Goal: Find specific page/section: Find specific page/section

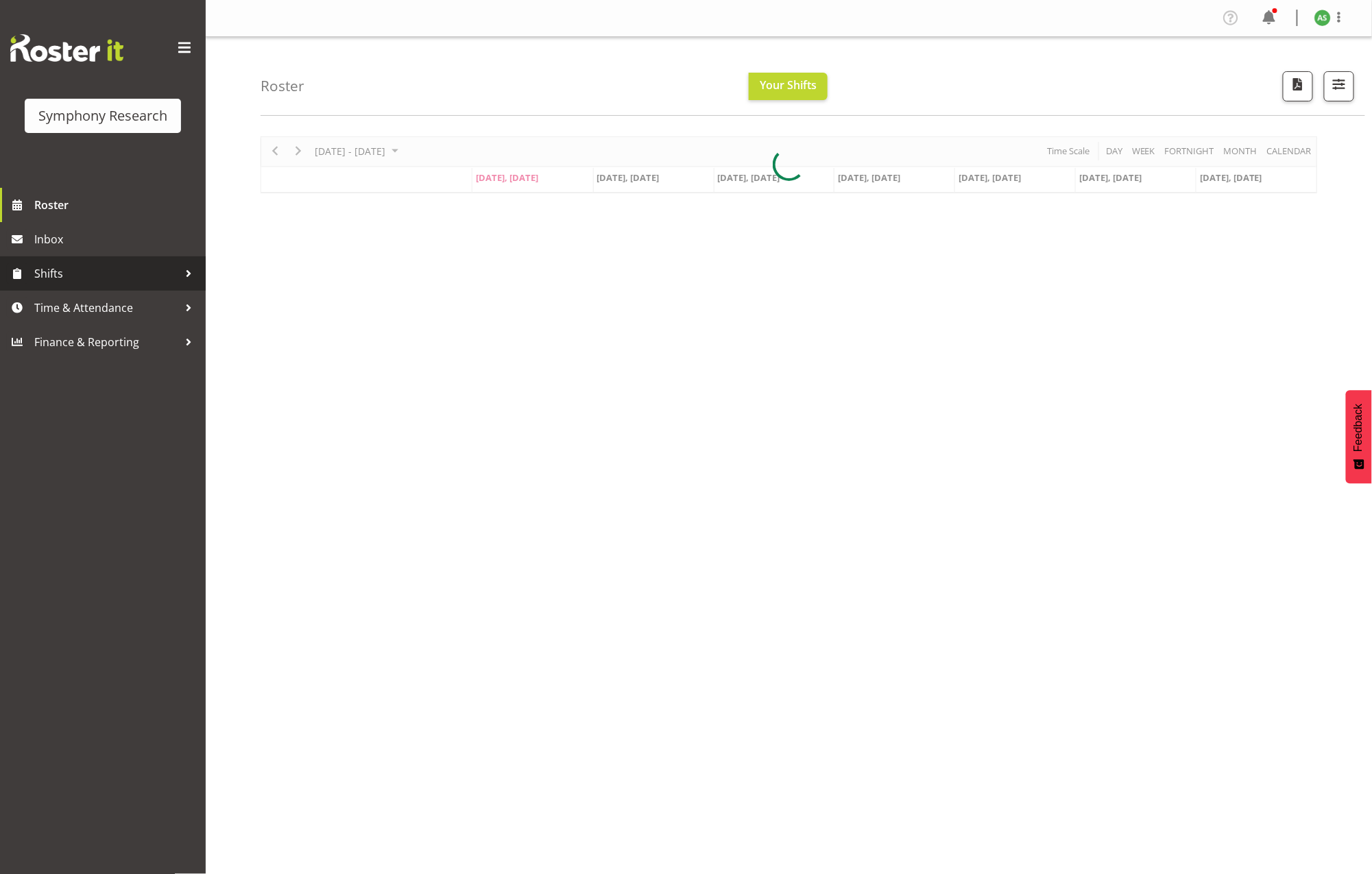
click at [122, 265] on span "Shifts" at bounding box center [107, 273] width 144 height 20
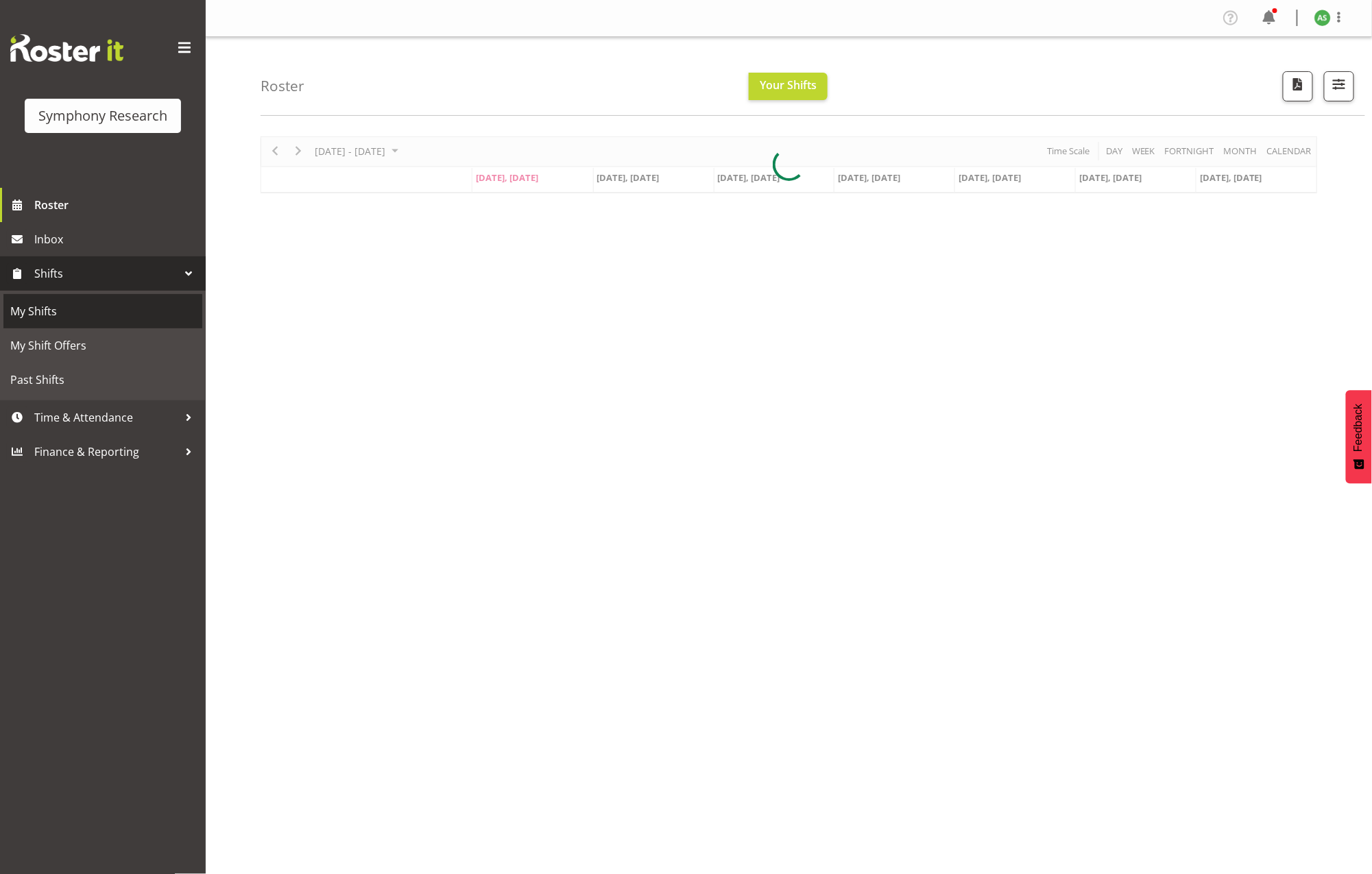
click at [109, 312] on span "My Shifts" at bounding box center [103, 311] width 185 height 20
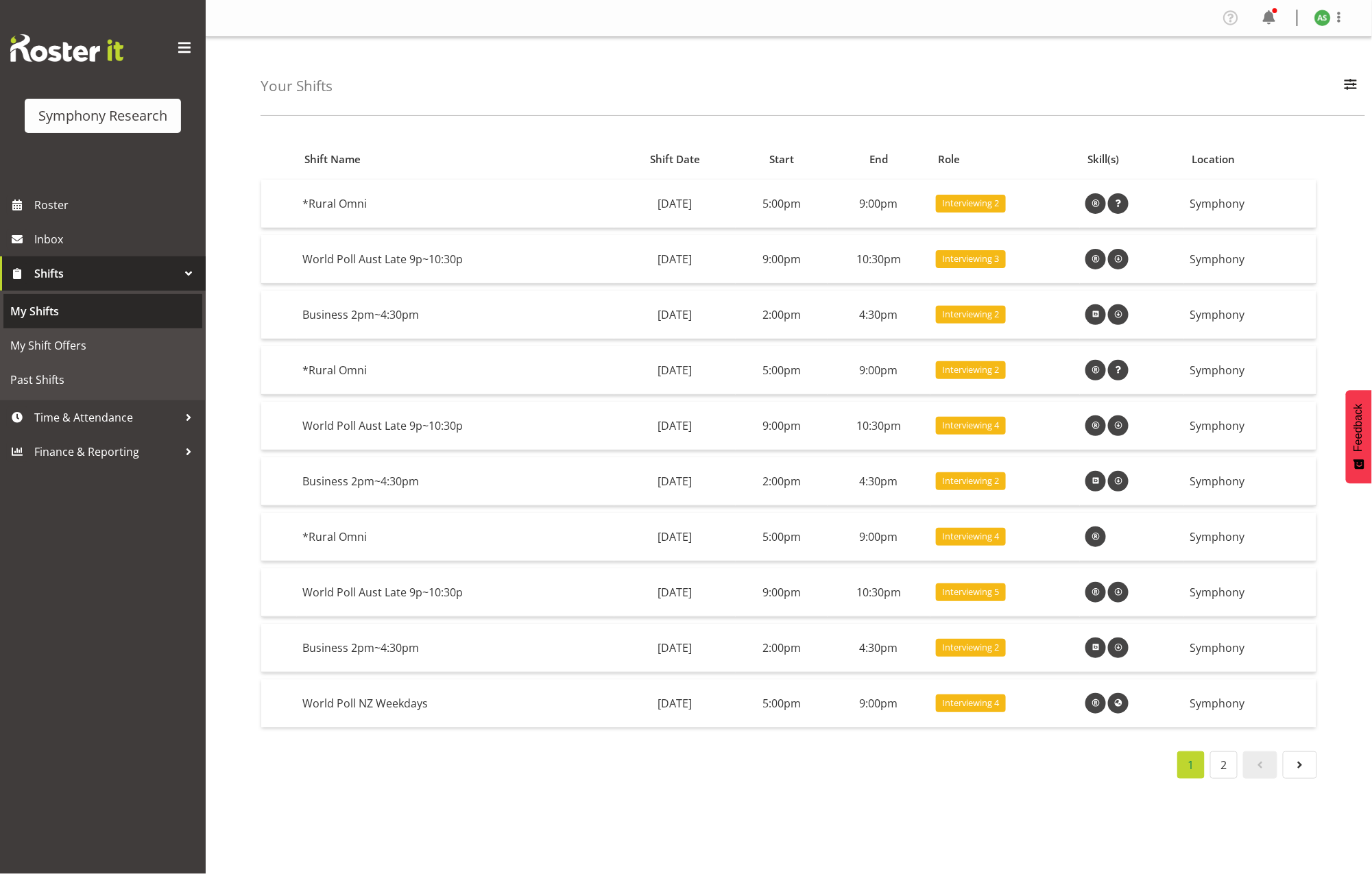
click at [108, 312] on span "My Shifts" at bounding box center [103, 311] width 185 height 20
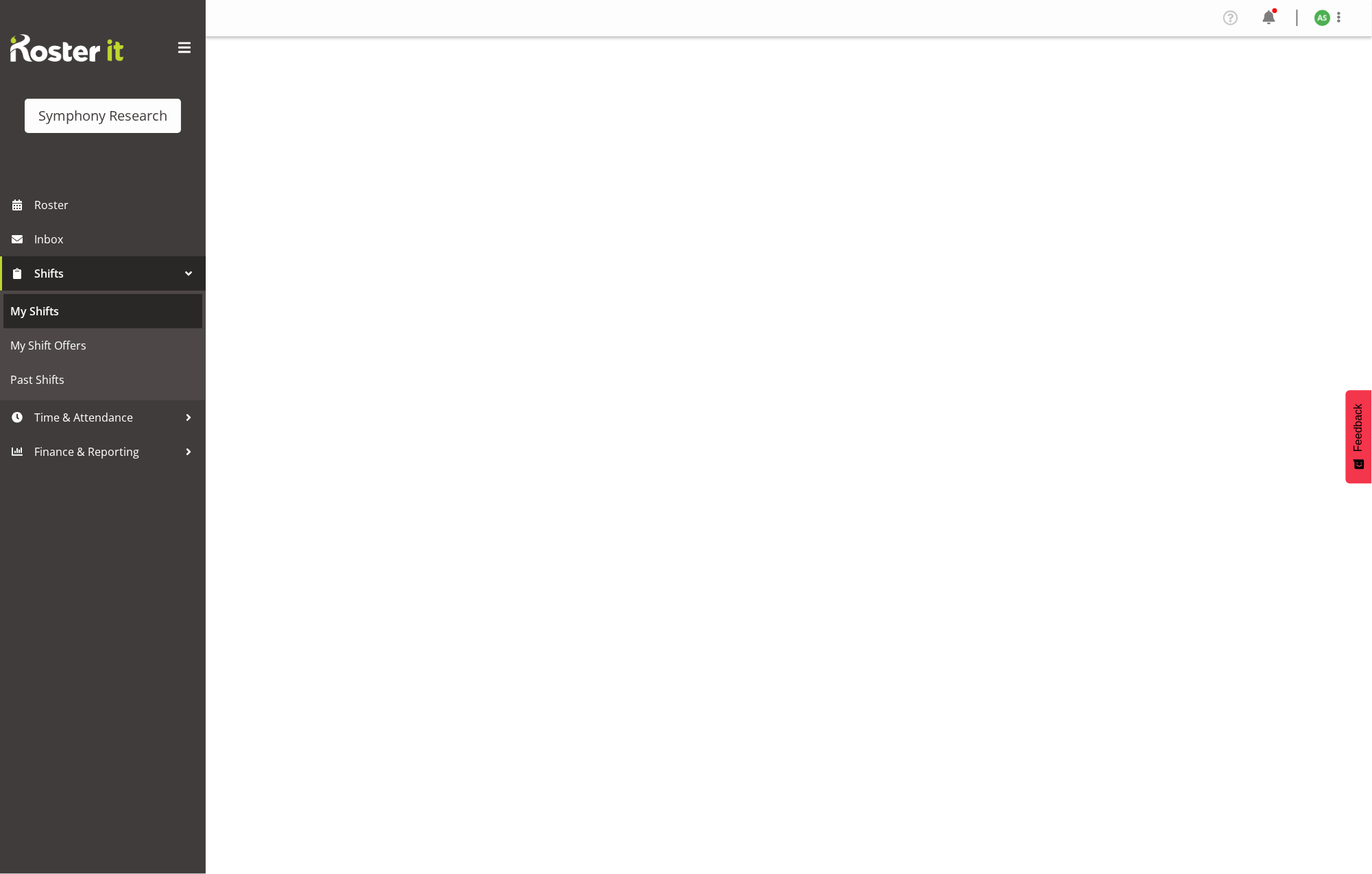
click at [106, 312] on span "My Shifts" at bounding box center [103, 311] width 185 height 20
click at [83, 271] on span "Shifts" at bounding box center [107, 273] width 144 height 20
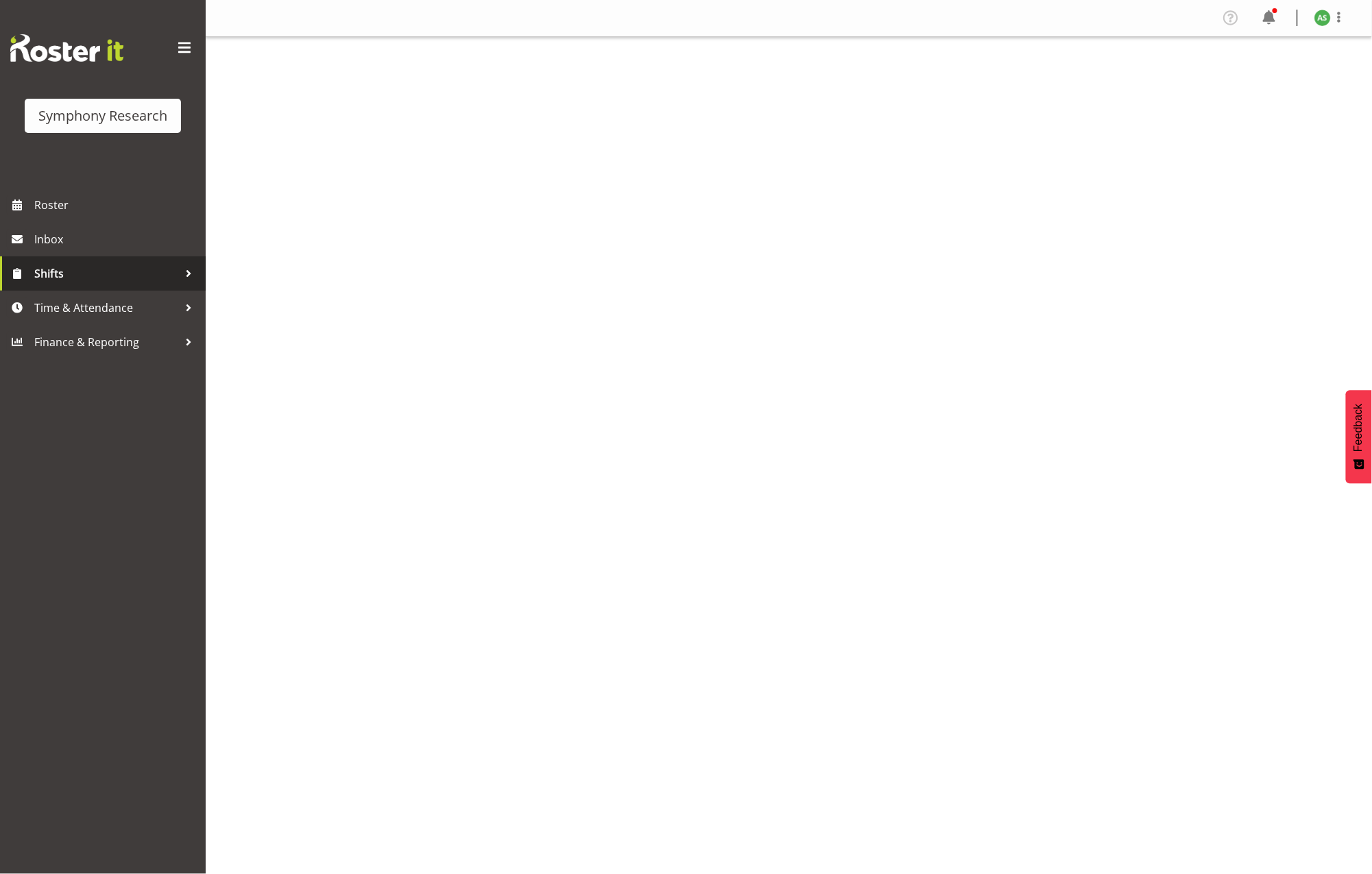
click at [84, 273] on span "Shifts" at bounding box center [107, 273] width 144 height 20
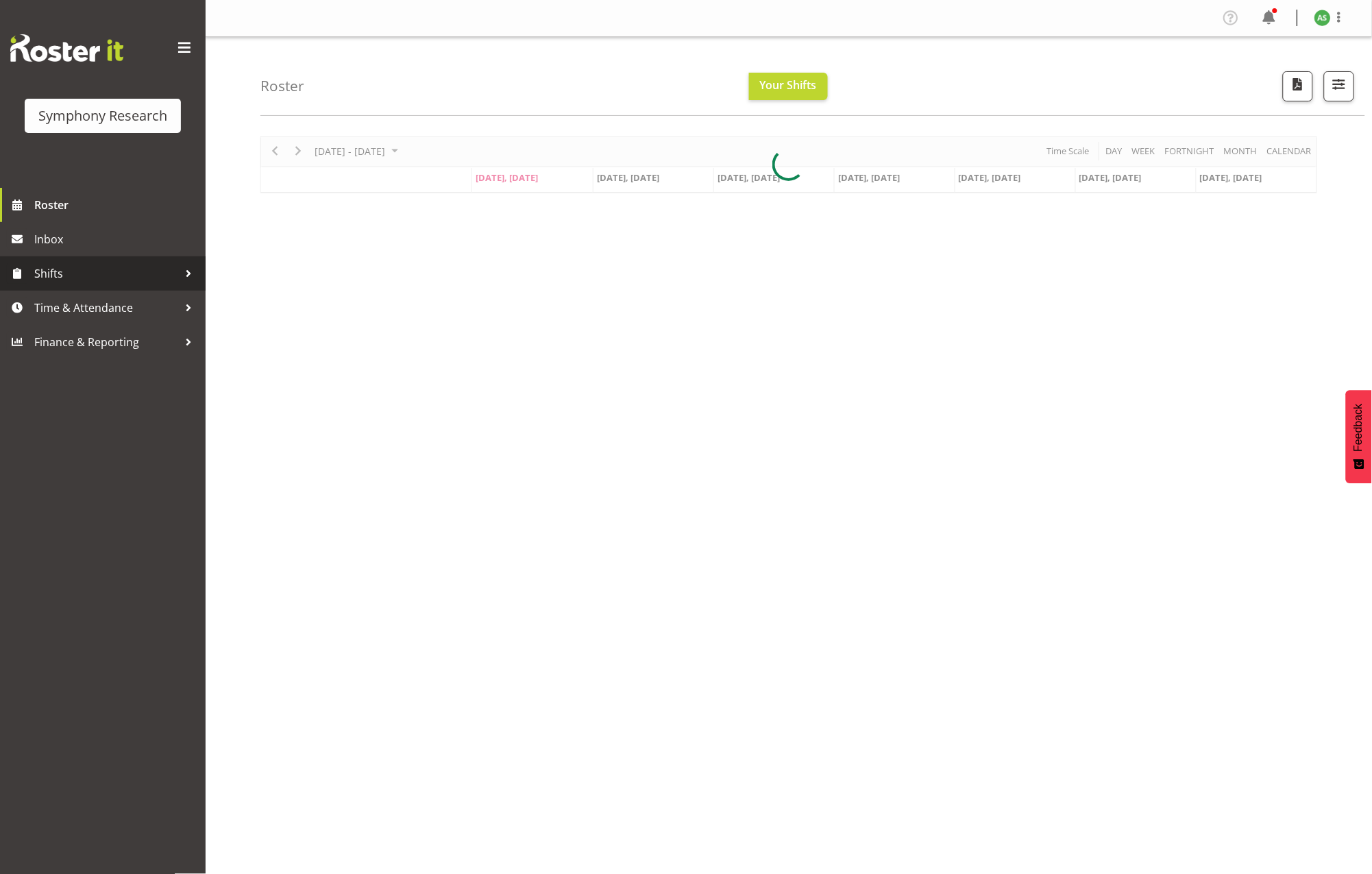
click at [121, 279] on span "Shifts" at bounding box center [107, 273] width 144 height 20
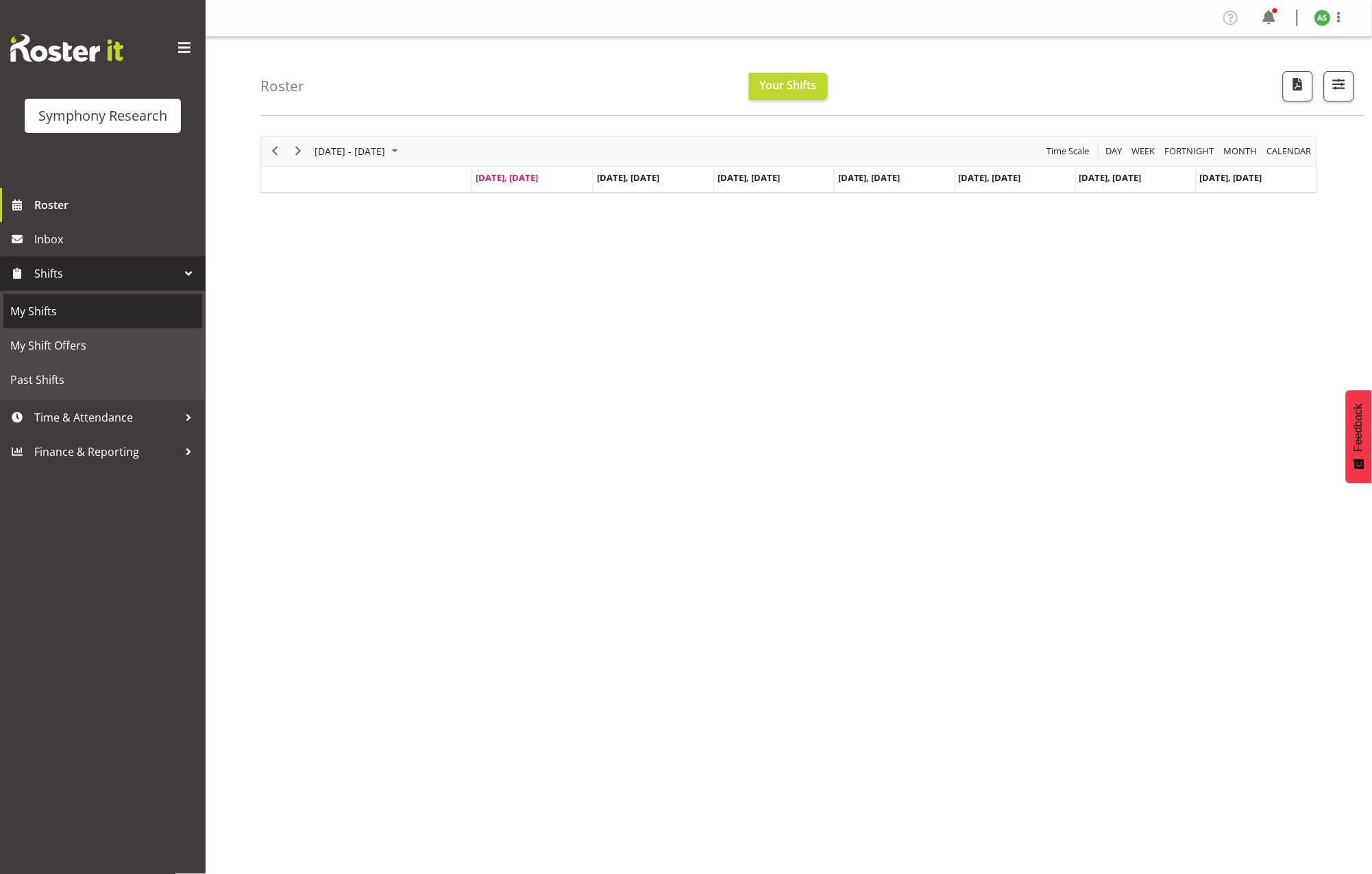
click at [106, 320] on span "My Shifts" at bounding box center [103, 311] width 185 height 20
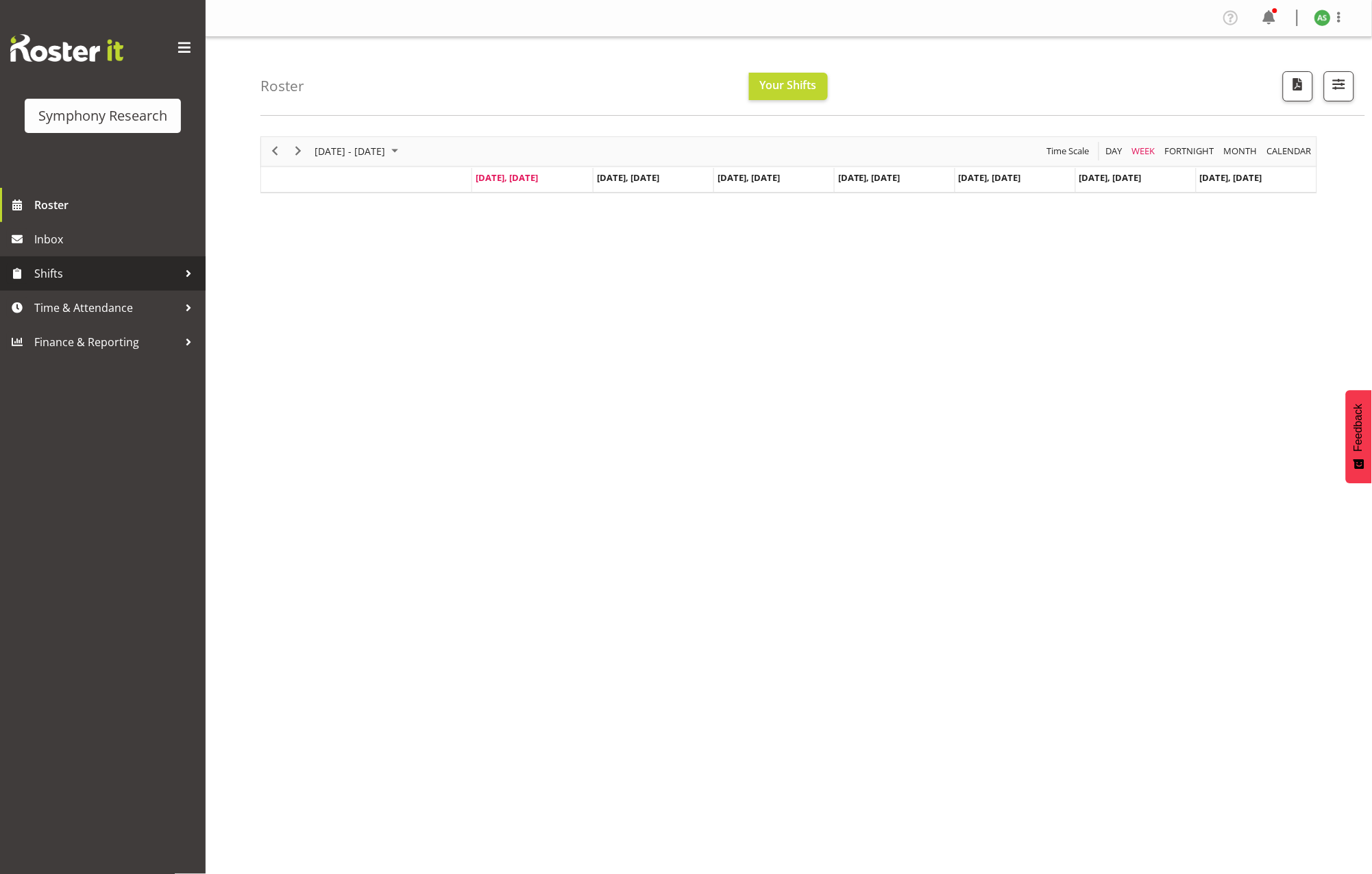
click at [85, 277] on span "Shifts" at bounding box center [107, 273] width 144 height 20
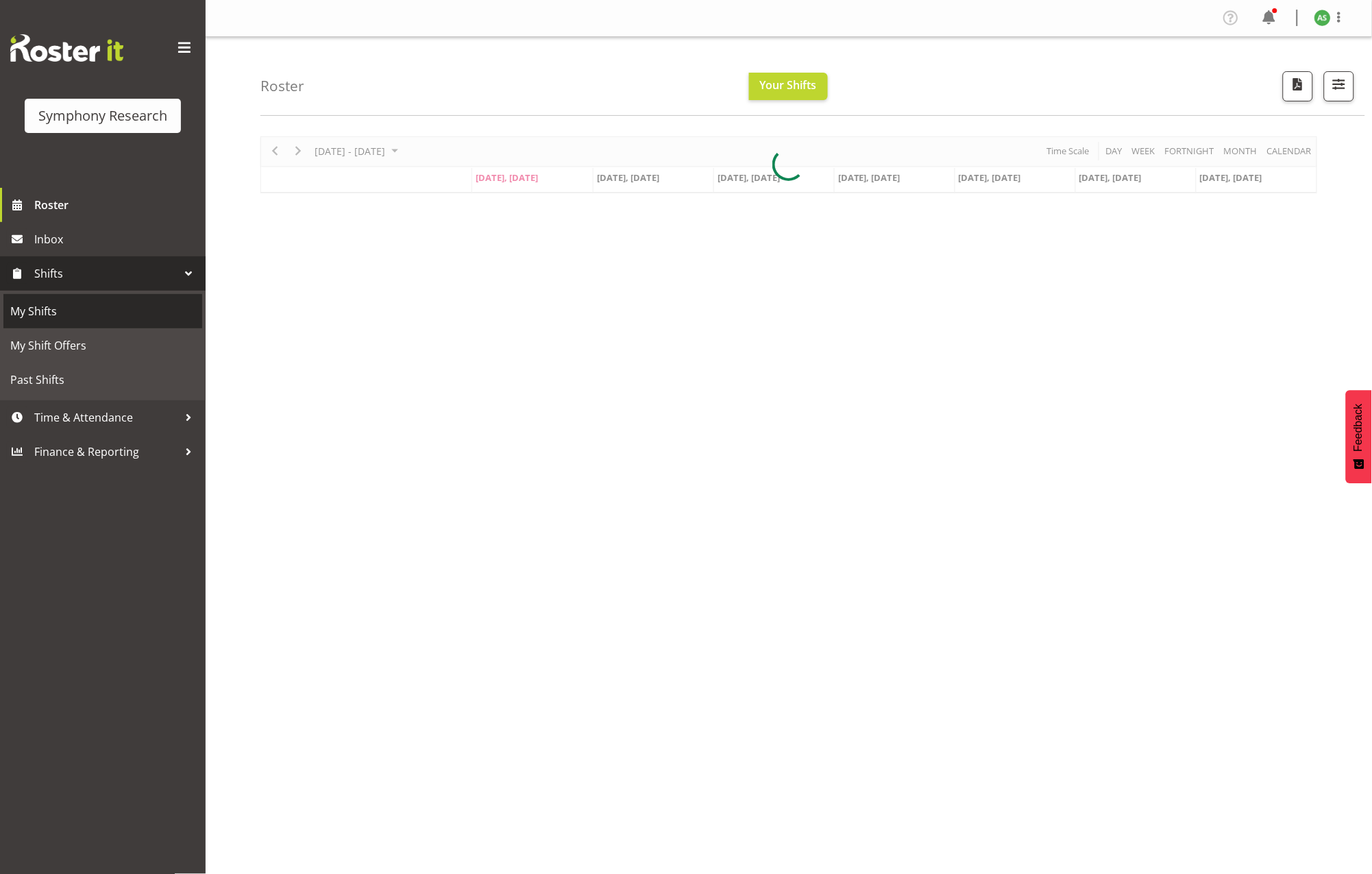
click at [76, 308] on span "My Shifts" at bounding box center [103, 311] width 185 height 20
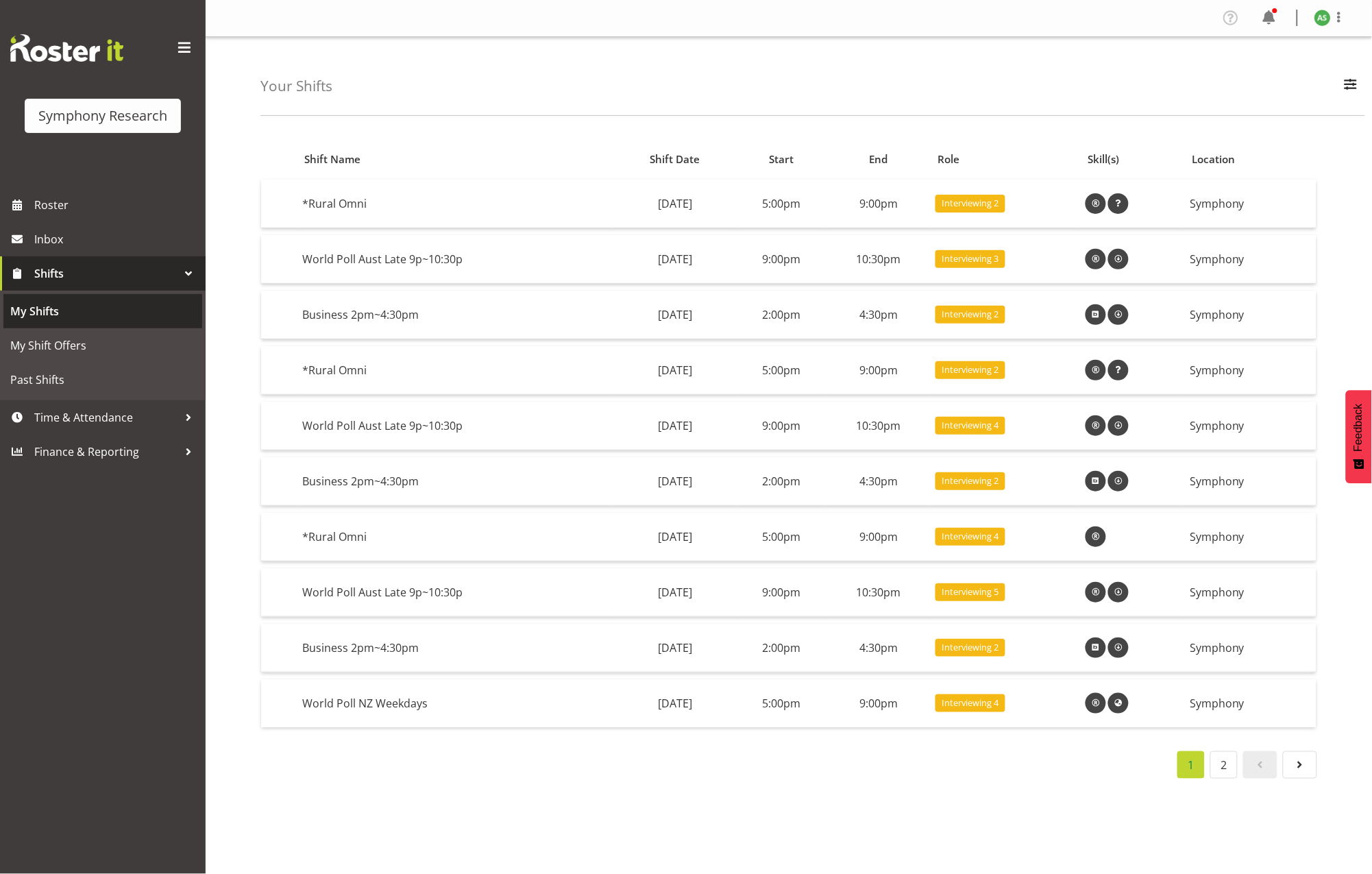
click at [93, 303] on span "My Shifts" at bounding box center [103, 311] width 185 height 20
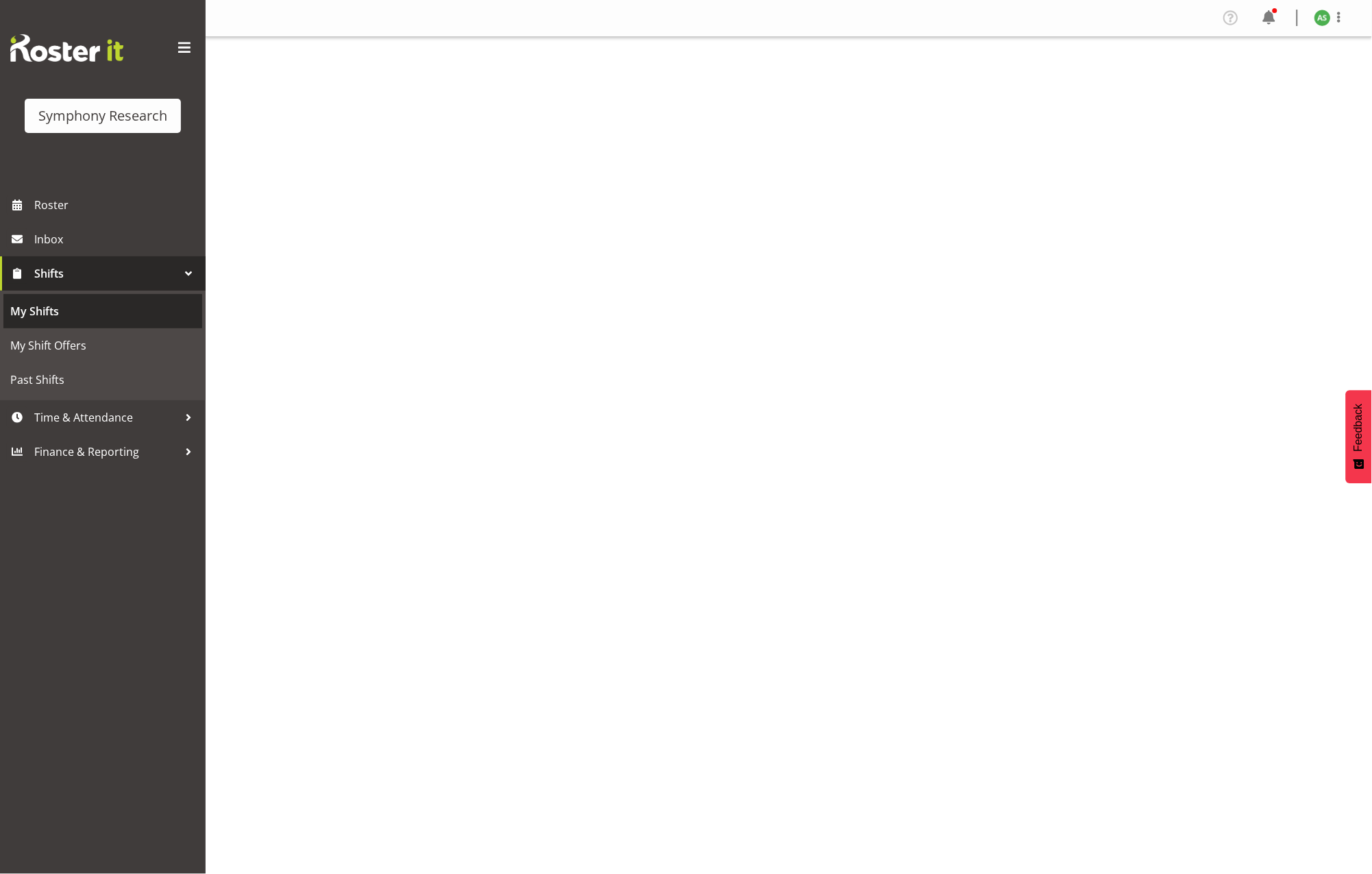
click at [100, 315] on span "My Shifts" at bounding box center [103, 311] width 185 height 20
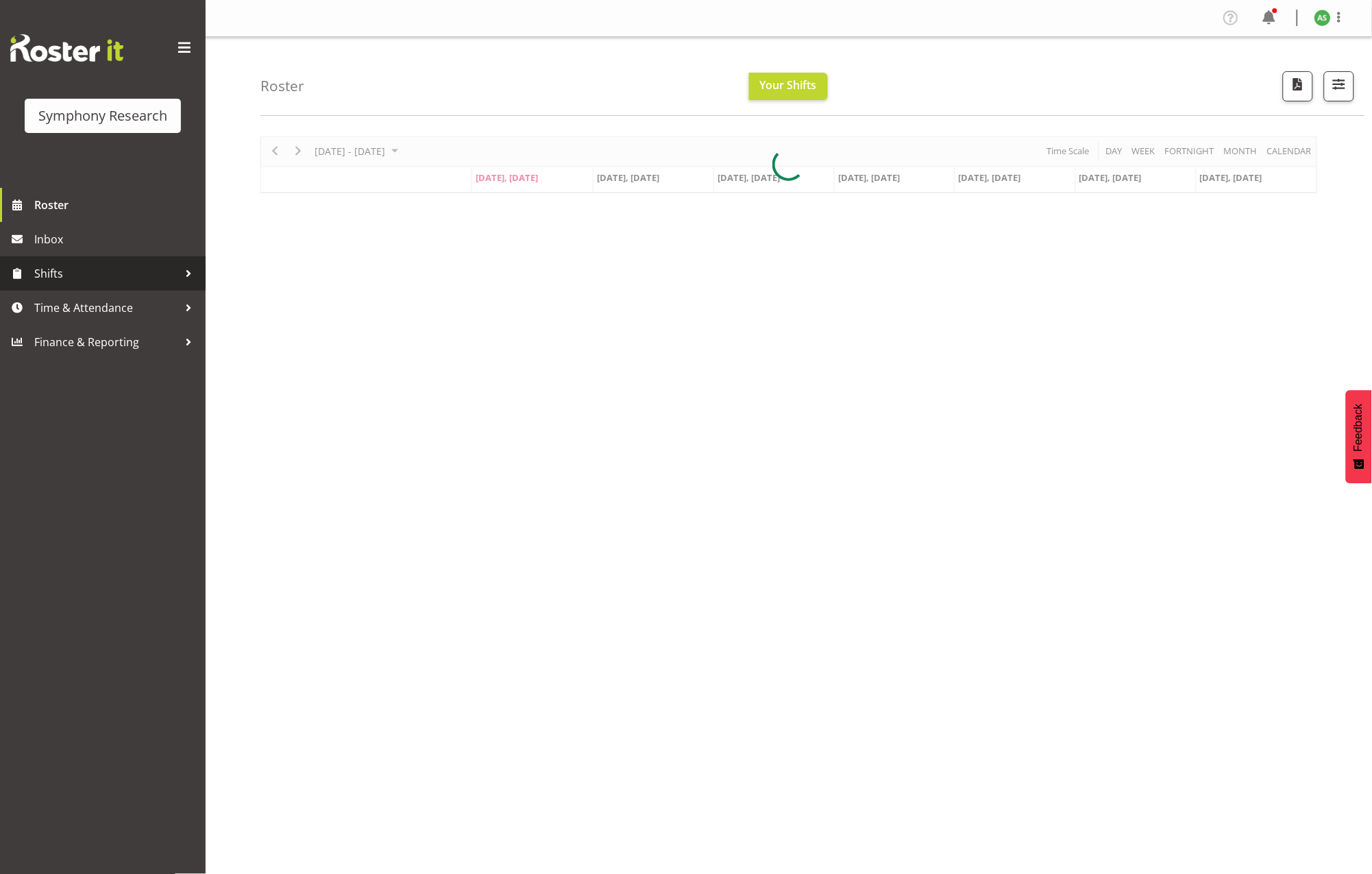
click at [57, 266] on span "Shifts" at bounding box center [107, 273] width 144 height 20
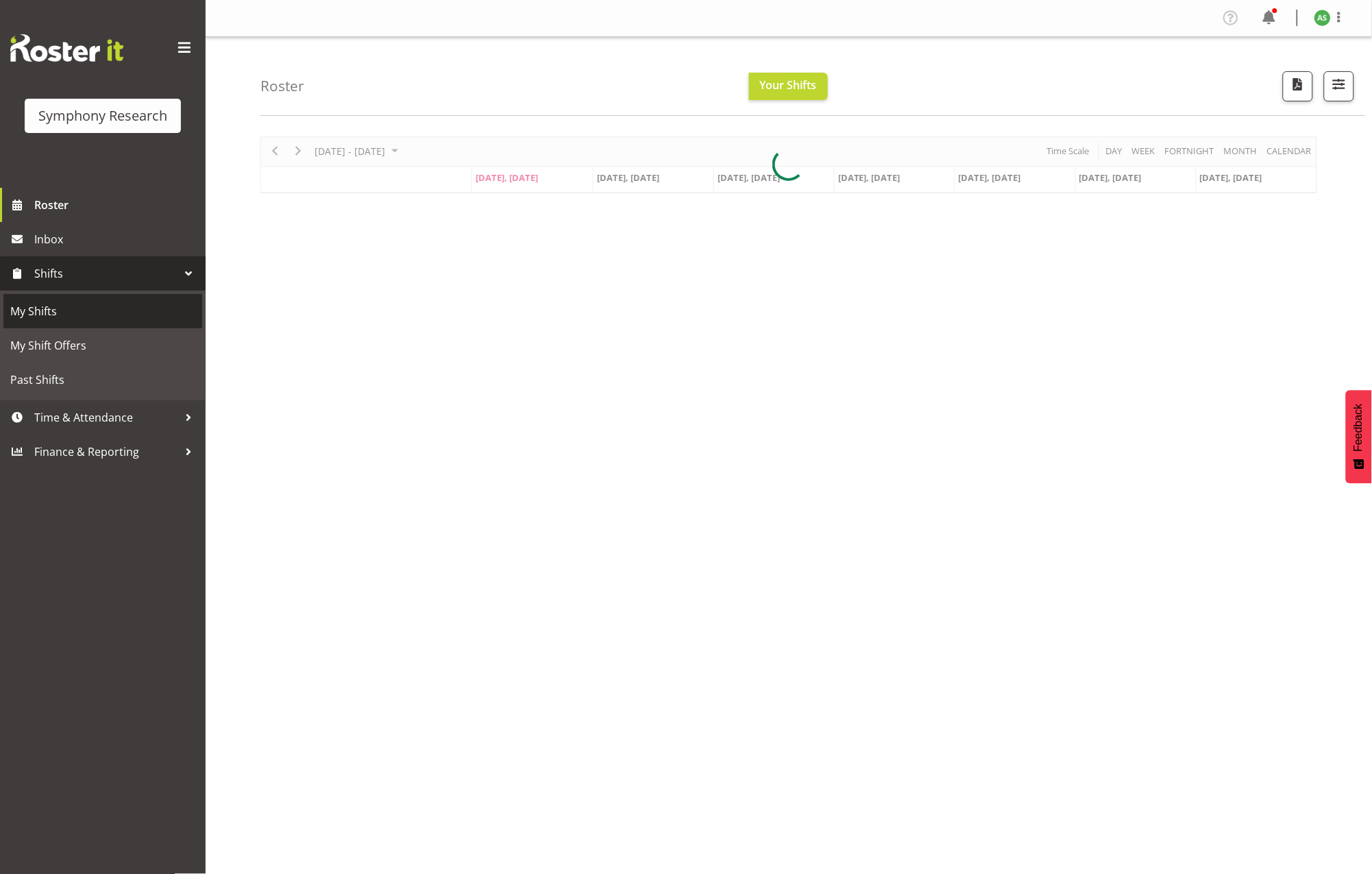
click at [50, 302] on span "My Shifts" at bounding box center [103, 311] width 185 height 20
